Goal: Task Accomplishment & Management: Manage account settings

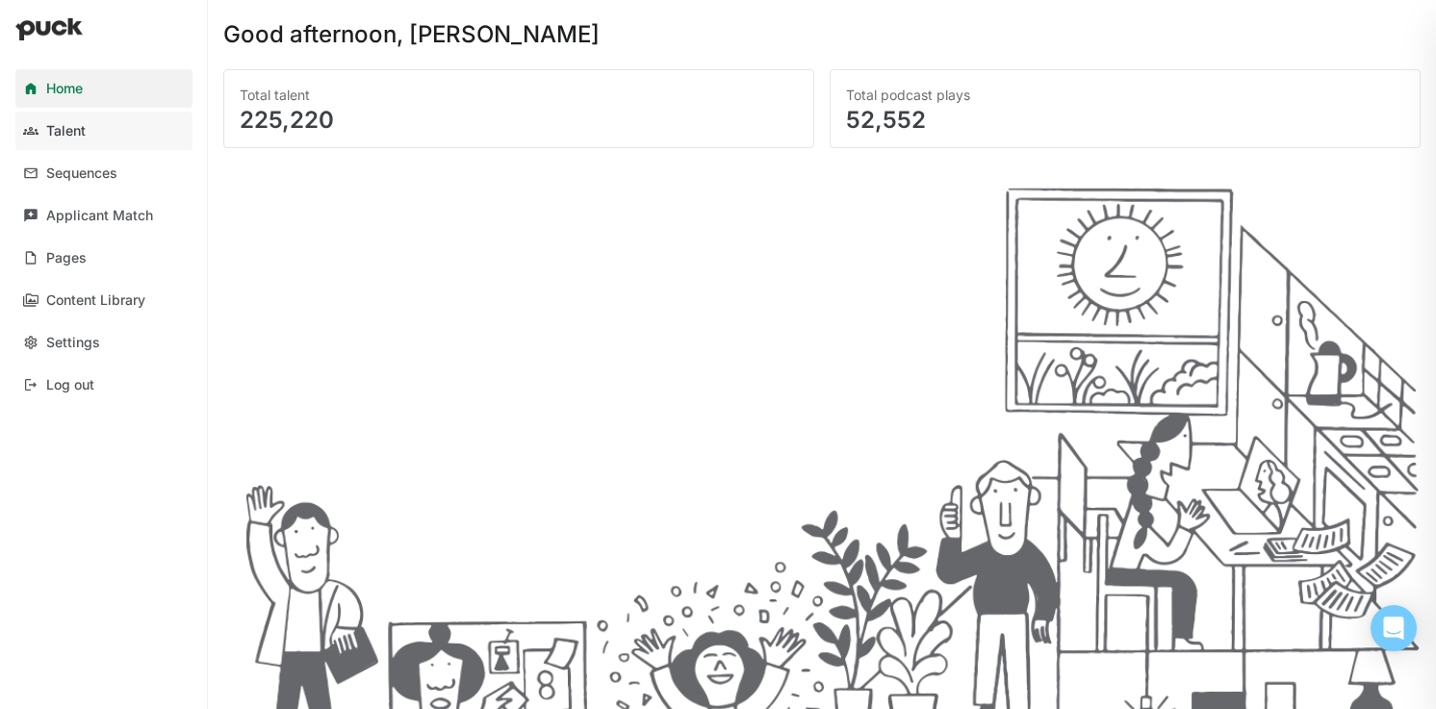
click at [69, 125] on div "Talent" at bounding box center [65, 131] width 39 height 16
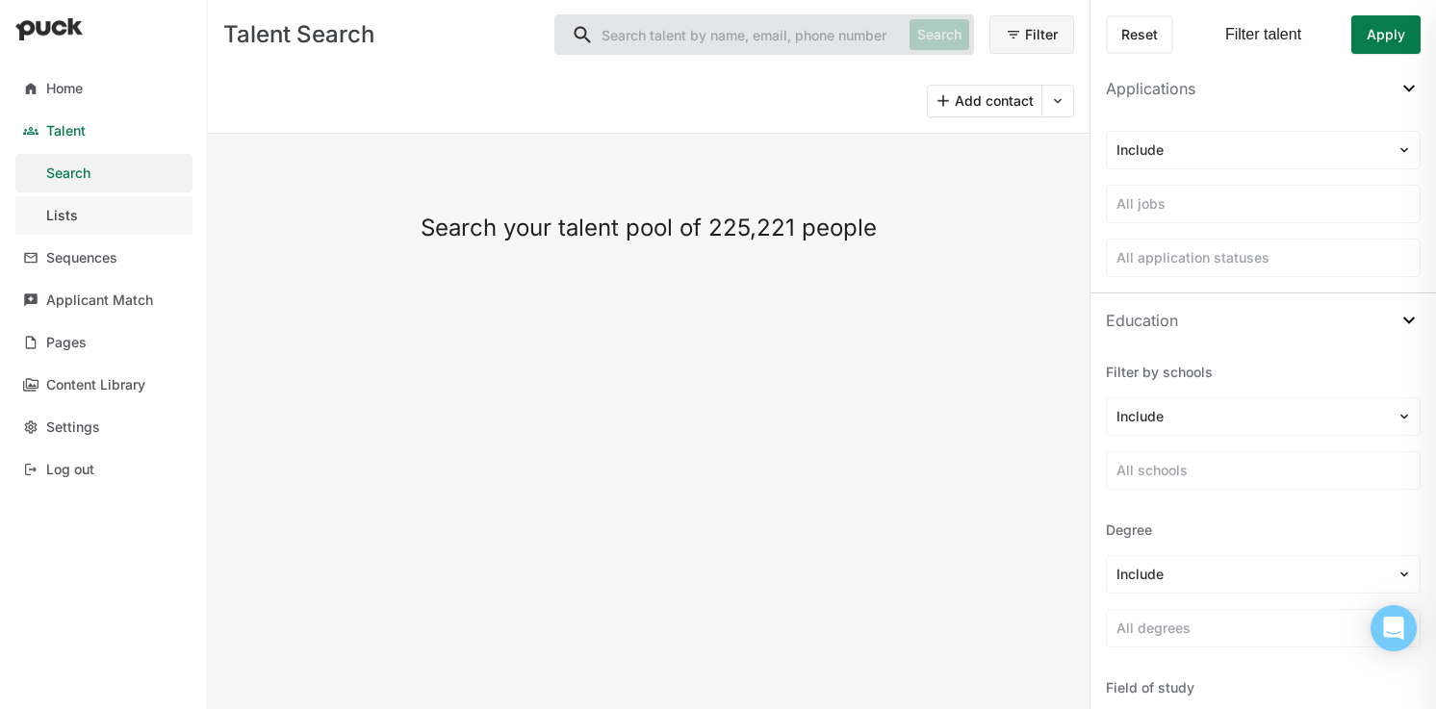
click at [76, 212] on link "Lists" at bounding box center [103, 215] width 177 height 38
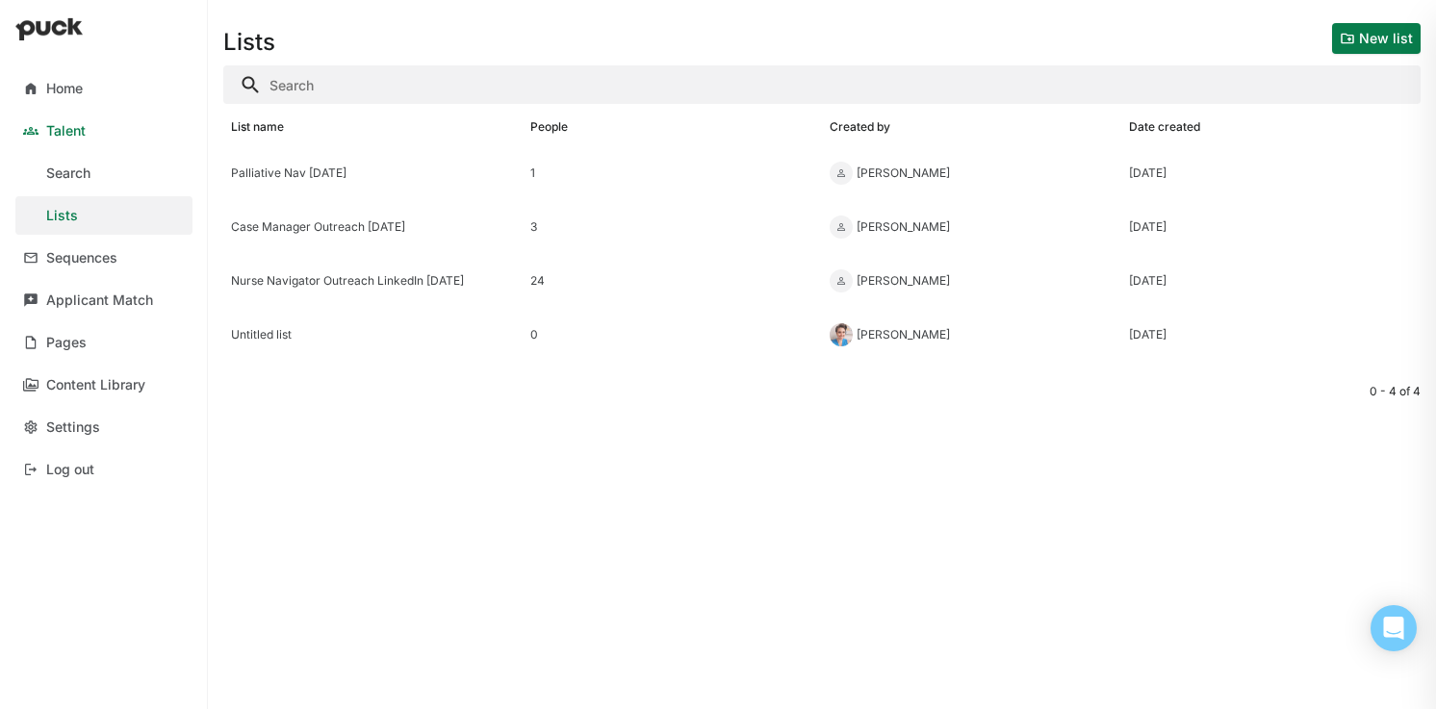
click at [1381, 44] on button "New list" at bounding box center [1376, 38] width 89 height 31
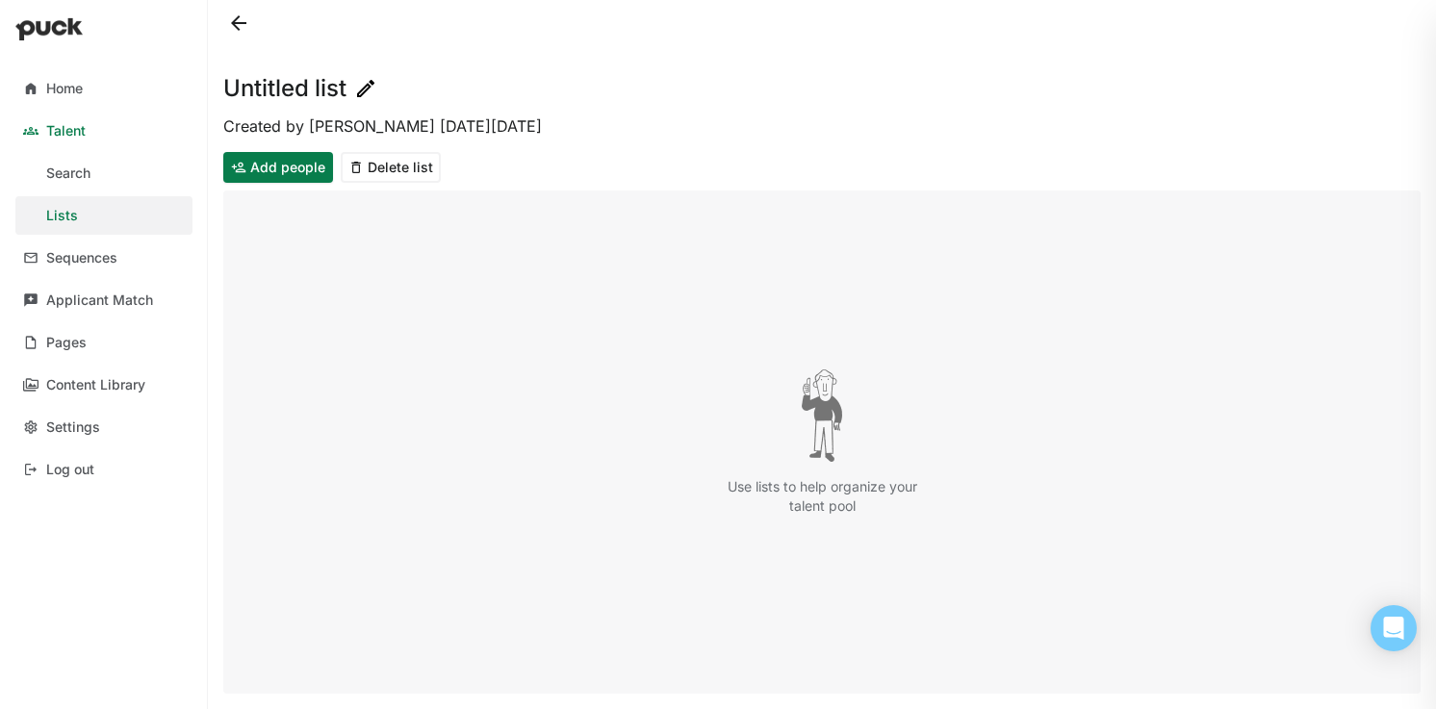
click at [268, 78] on h1 "Untitled list" at bounding box center [284, 88] width 123 height 23
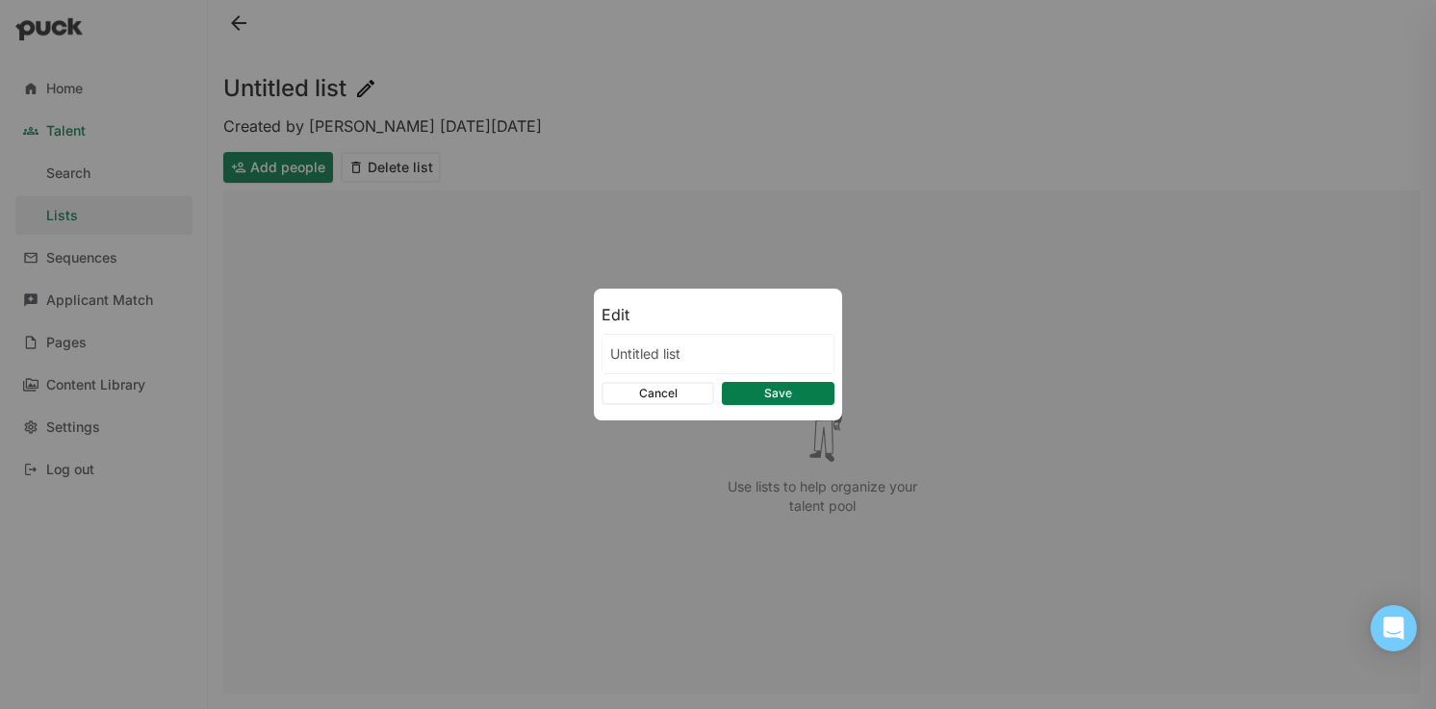
click at [369, 89] on div "Edit Untitled list Cancel Save" at bounding box center [718, 354] width 1436 height 709
click at [665, 365] on input "Untitled list" at bounding box center [717, 354] width 231 height 38
type input "U"
type input "Pall NP - IL + Compact"
click at [769, 382] on button "Save" at bounding box center [778, 393] width 113 height 23
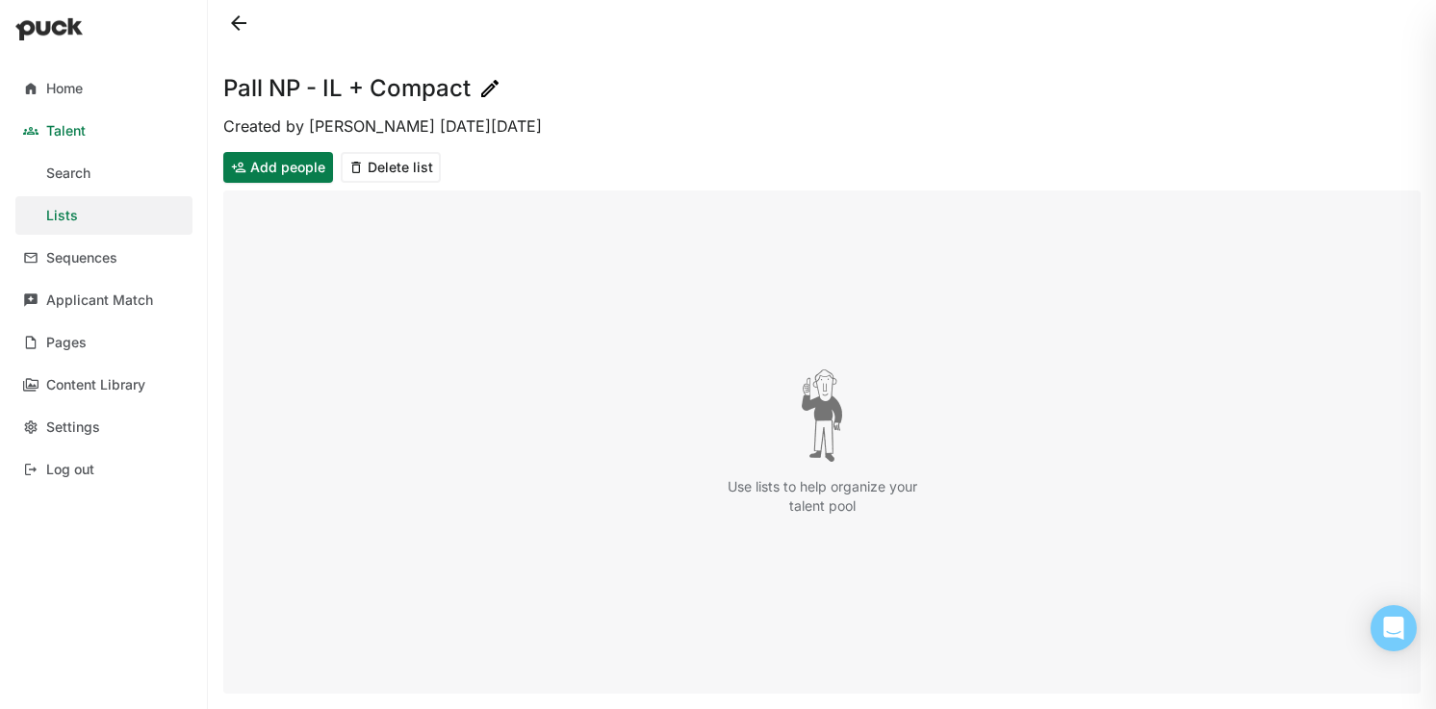
click at [65, 211] on div "Lists" at bounding box center [62, 216] width 32 height 16
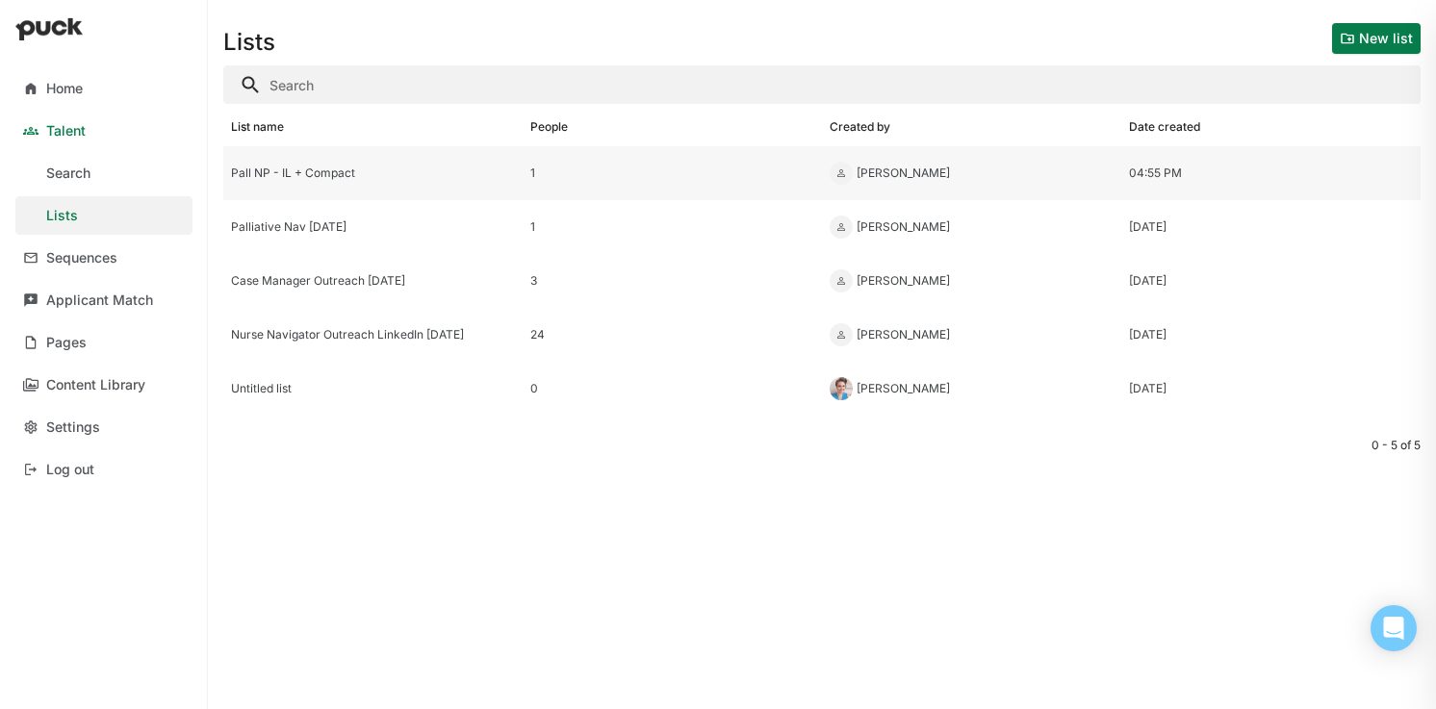
click at [301, 179] on div "Pall NP - IL + Compact" at bounding box center [373, 172] width 284 height 13
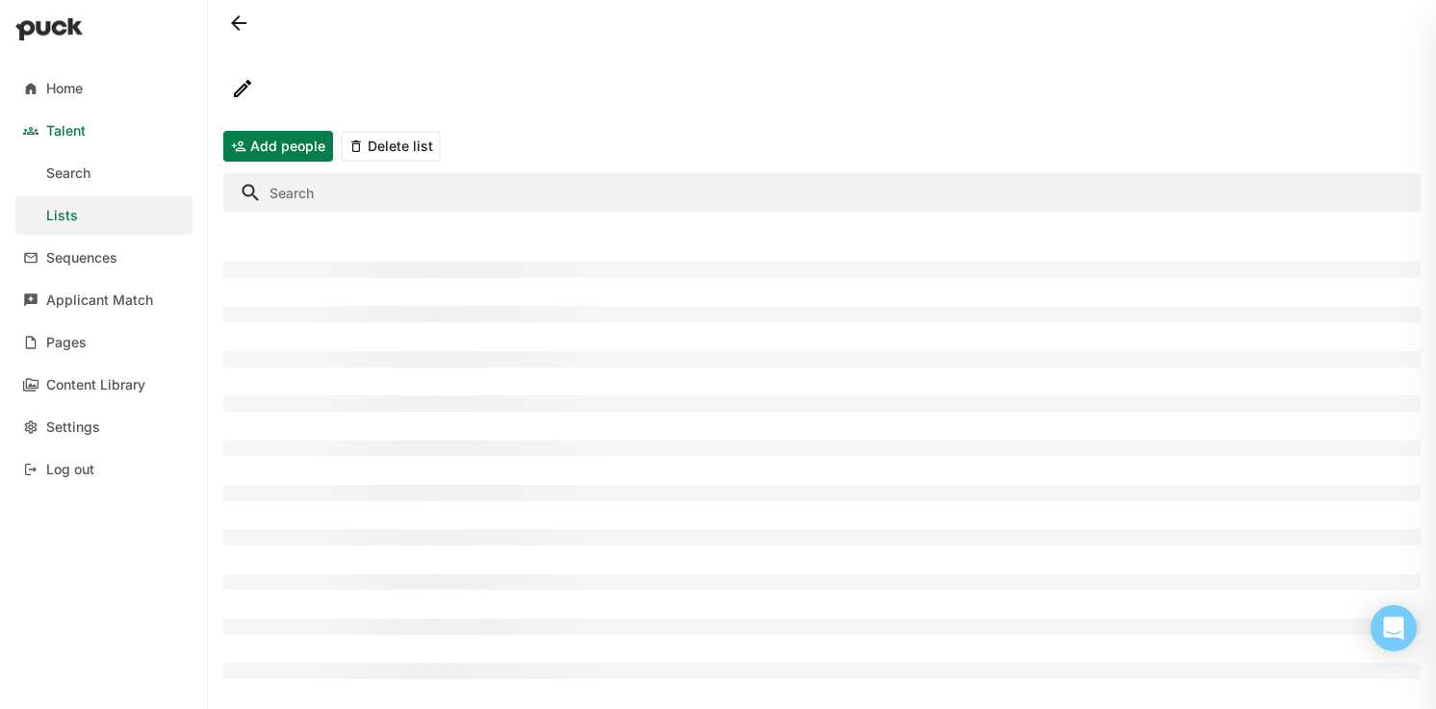
click at [301, 179] on input "Search" at bounding box center [821, 192] width 1197 height 38
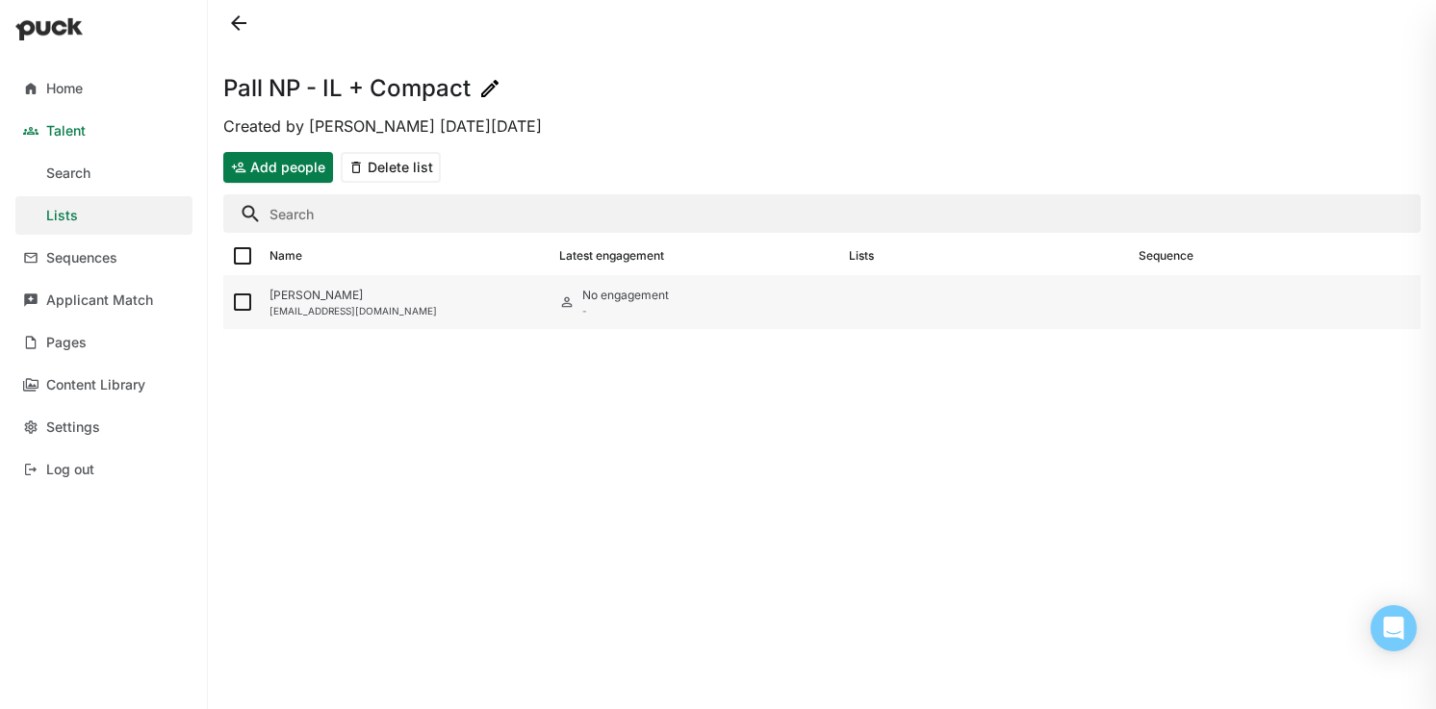
click at [242, 299] on img at bounding box center [242, 302] width 23 height 23
click at [231, 302] on input "checkbox" at bounding box center [230, 302] width 1 height 1
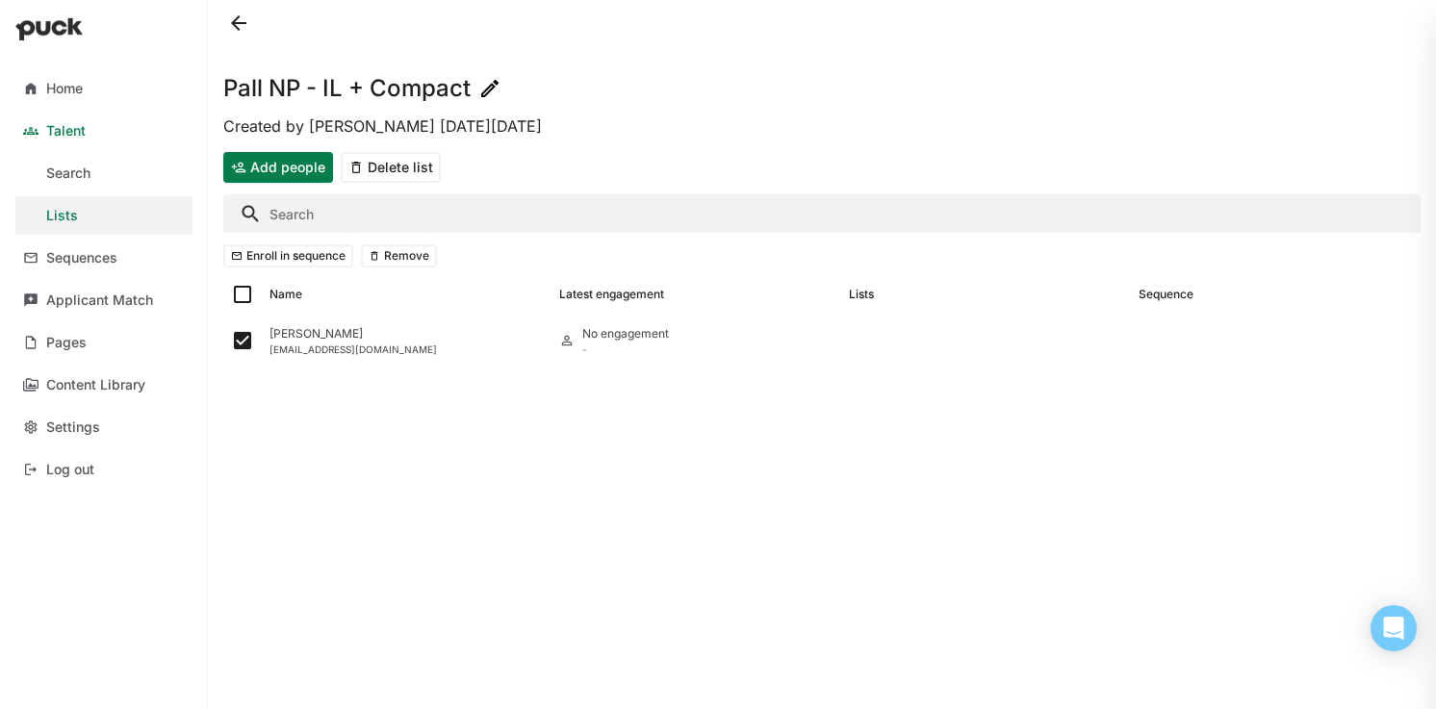
click at [409, 451] on div "Pall NP - IL + Compact Created by Eric Chung on Tue Oct. 14, 2025 Add people De…" at bounding box center [822, 354] width 1228 height 709
click at [247, 345] on img at bounding box center [242, 340] width 23 height 23
click at [231, 342] on input "checkbox" at bounding box center [230, 341] width 1 height 1
checkbox input "false"
